Goal: Check status: Check status

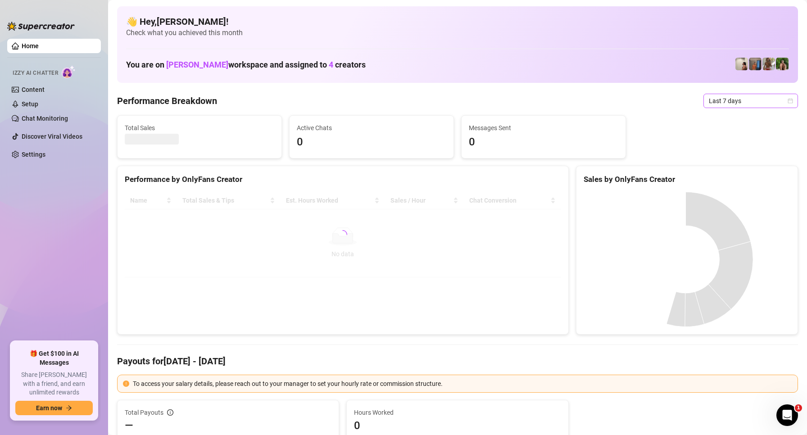
click at [752, 101] on span "Last 7 days" at bounding box center [751, 101] width 84 height 14
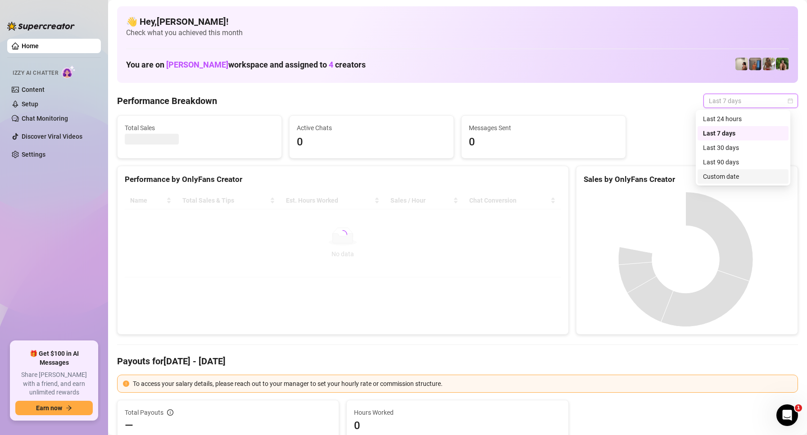
click at [722, 177] on div "Custom date" at bounding box center [743, 177] width 80 height 10
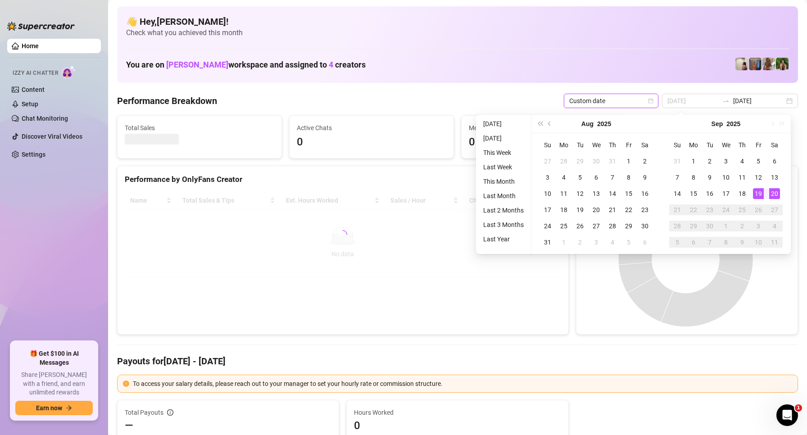
type input "[DATE]"
click at [775, 196] on div "20" at bounding box center [774, 193] width 11 height 11
type input "[DATE]"
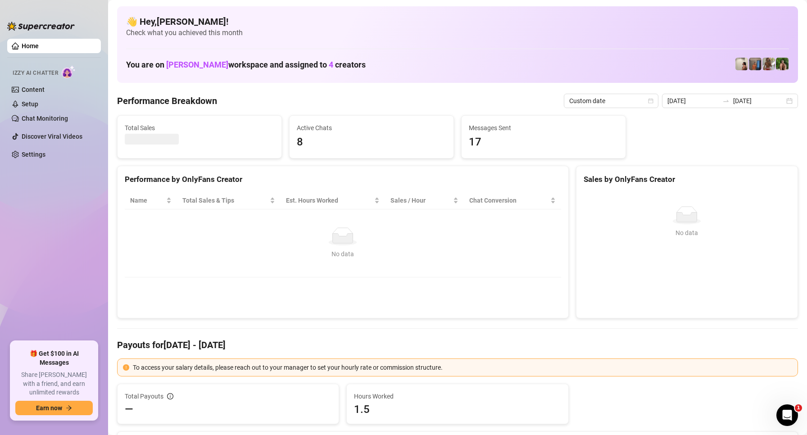
click at [725, 101] on icon "swap-right" at bounding box center [725, 100] width 7 height 7
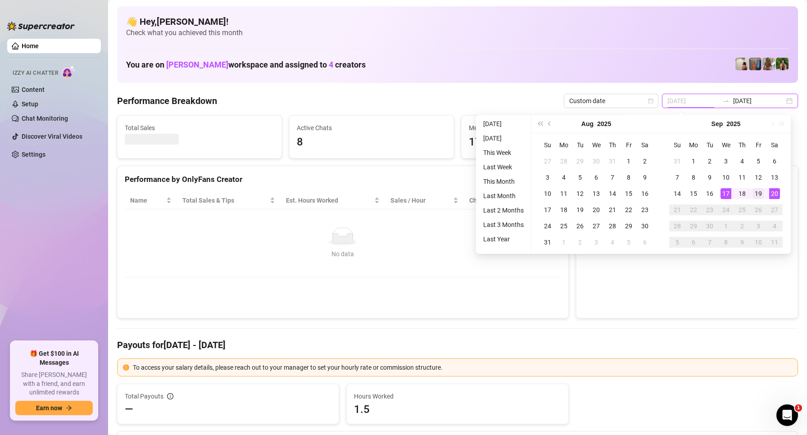
type input "[DATE]"
click at [761, 197] on div "19" at bounding box center [758, 193] width 11 height 11
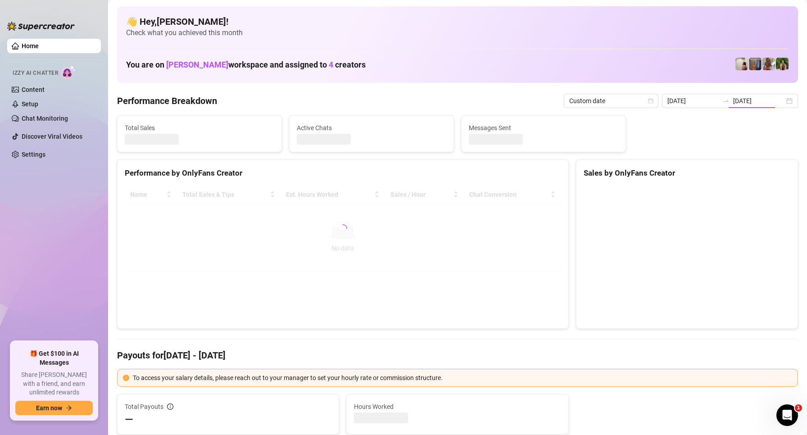
type input "[DATE]"
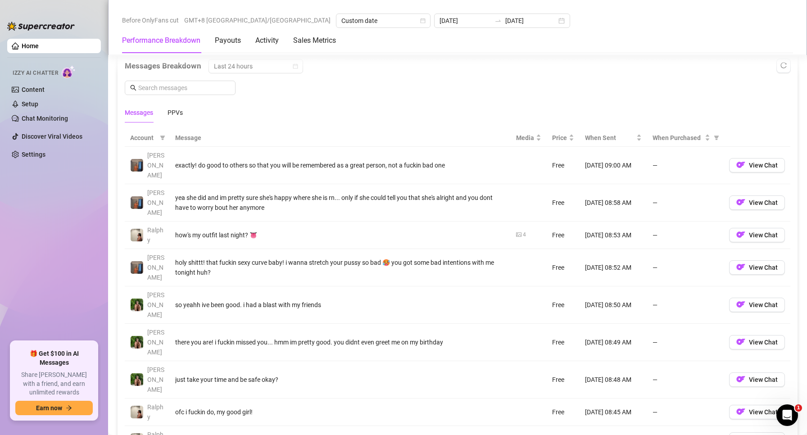
scroll to position [945, 0]
